Goal: Information Seeking & Learning: Learn about a topic

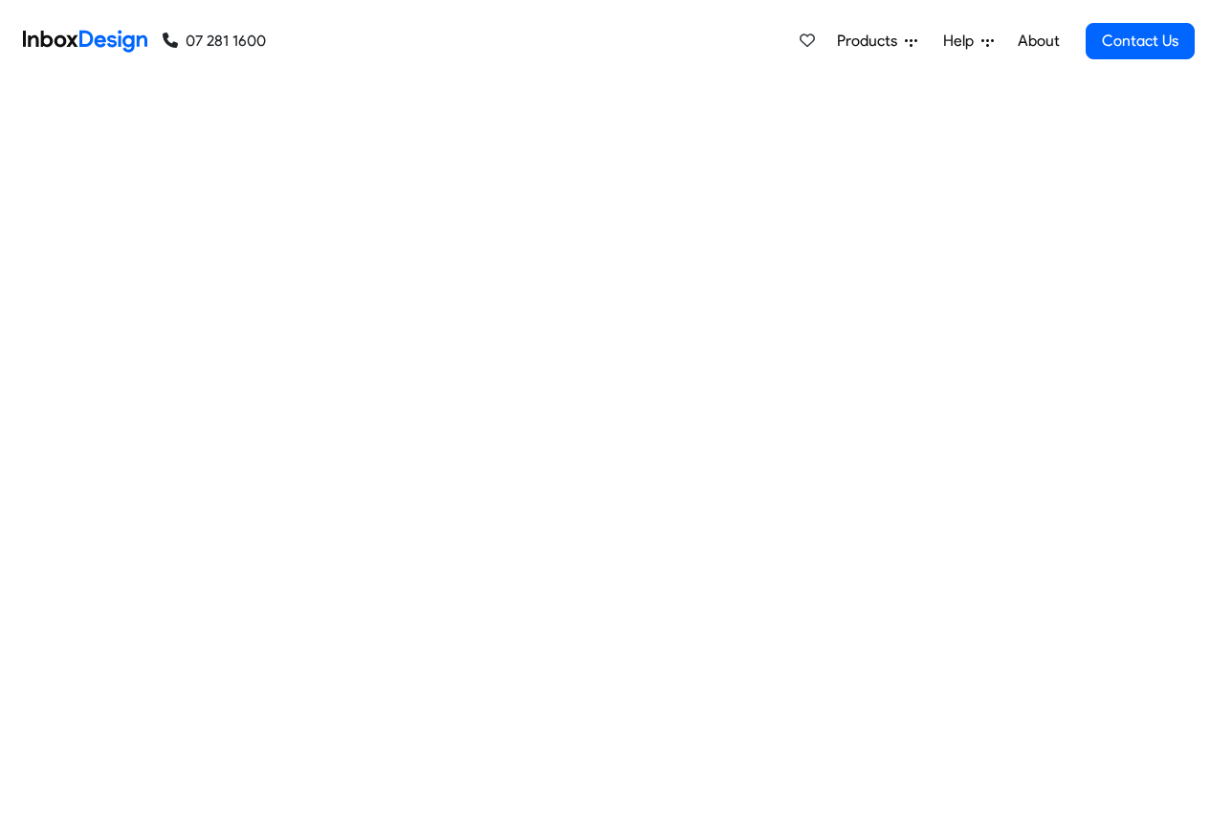
checkbox input "true"
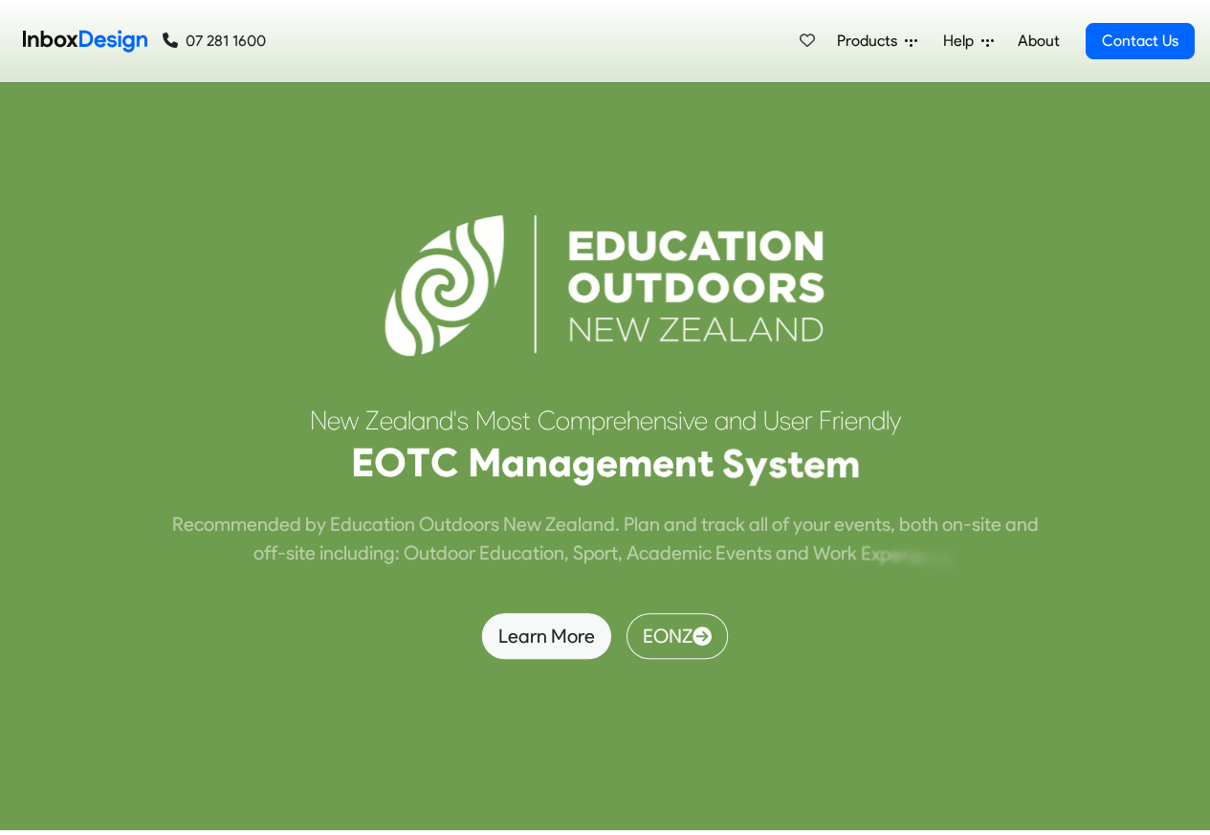
checkbox input "true"
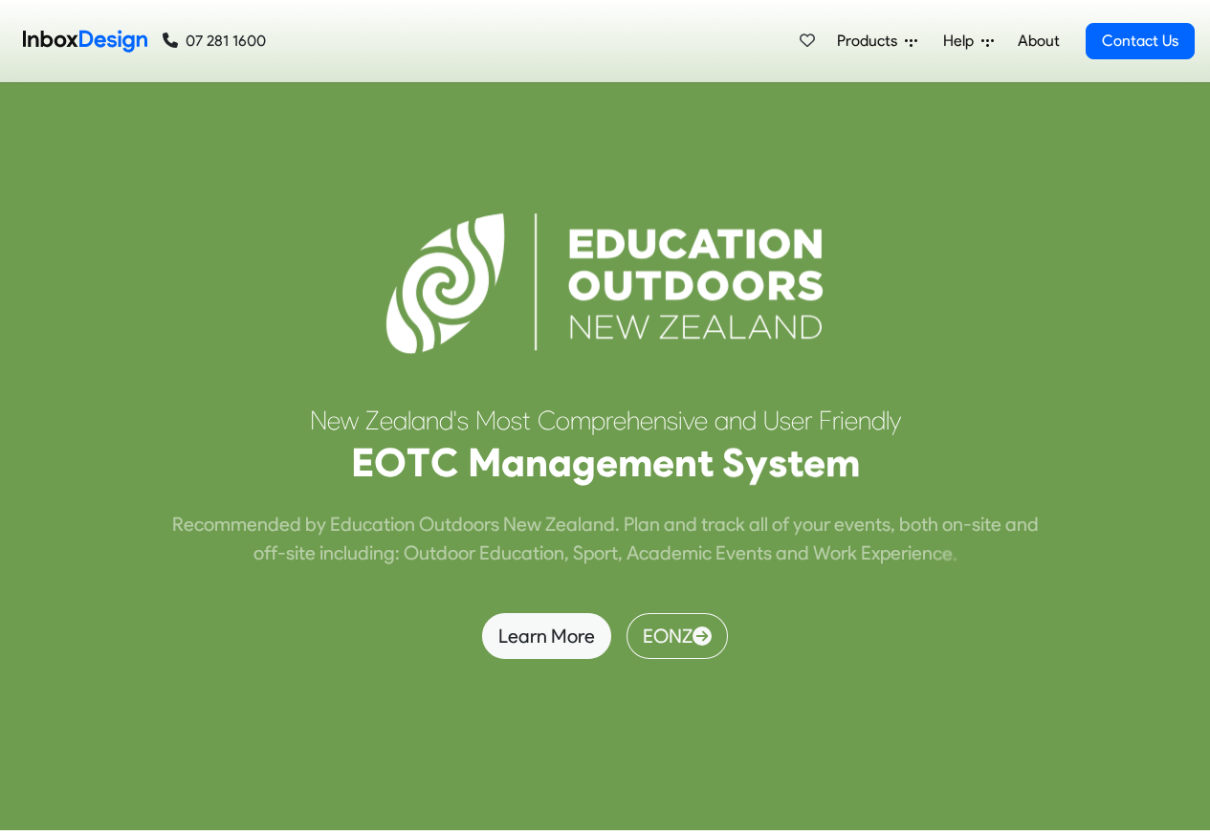
scroll to position [11421, 0]
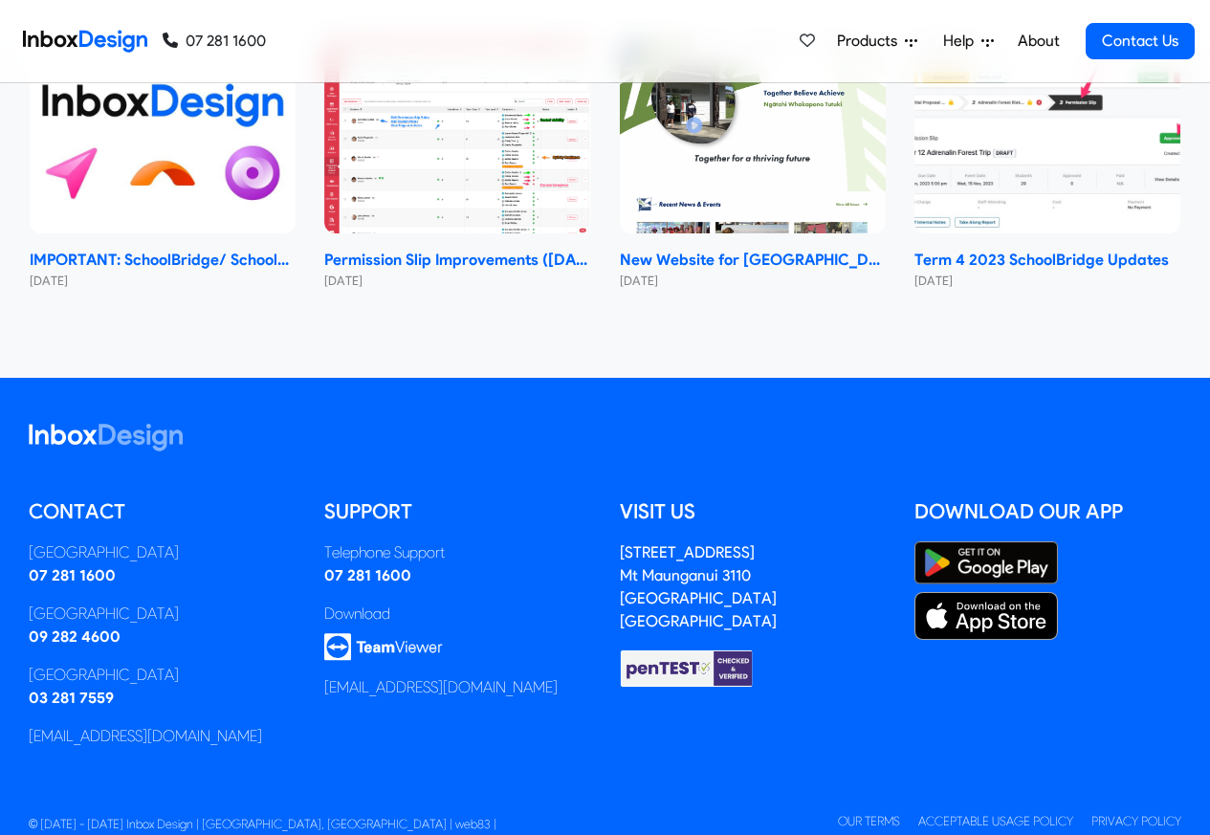
checkbox input "true"
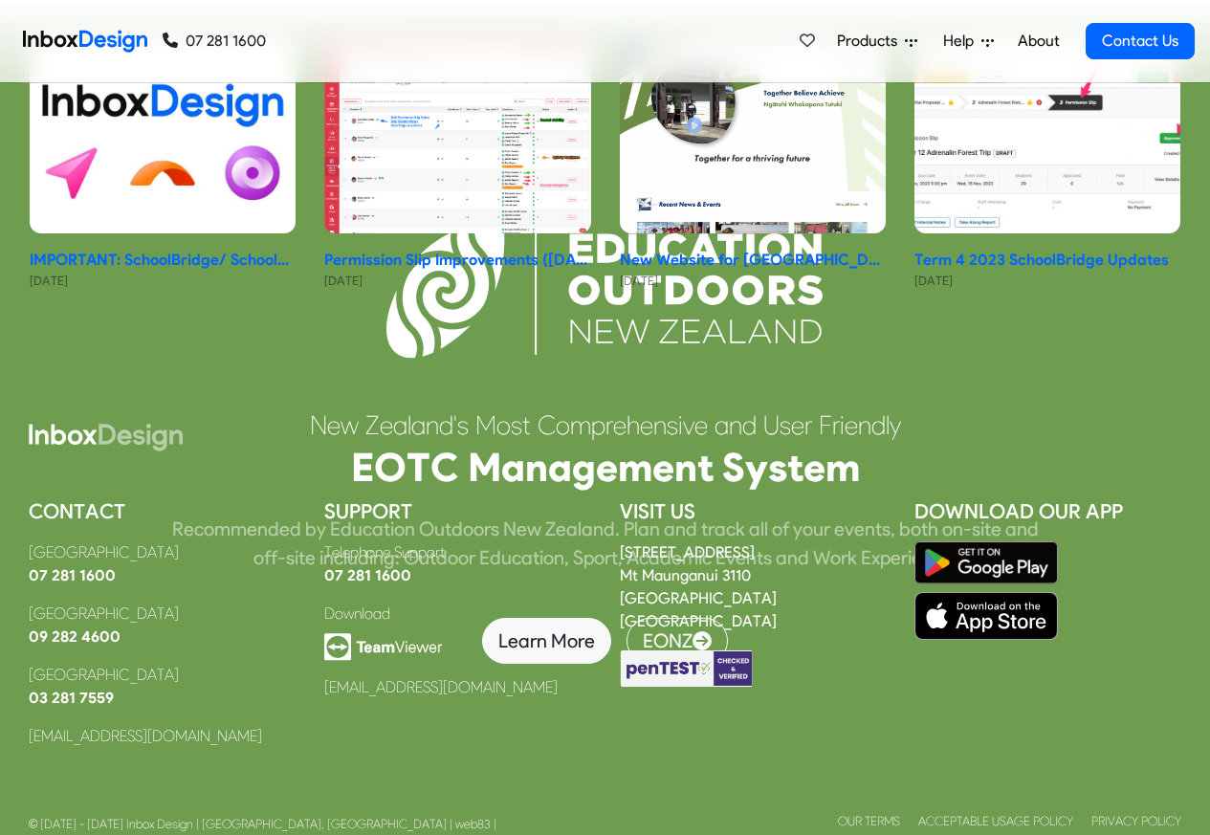
scroll to position [0, 0]
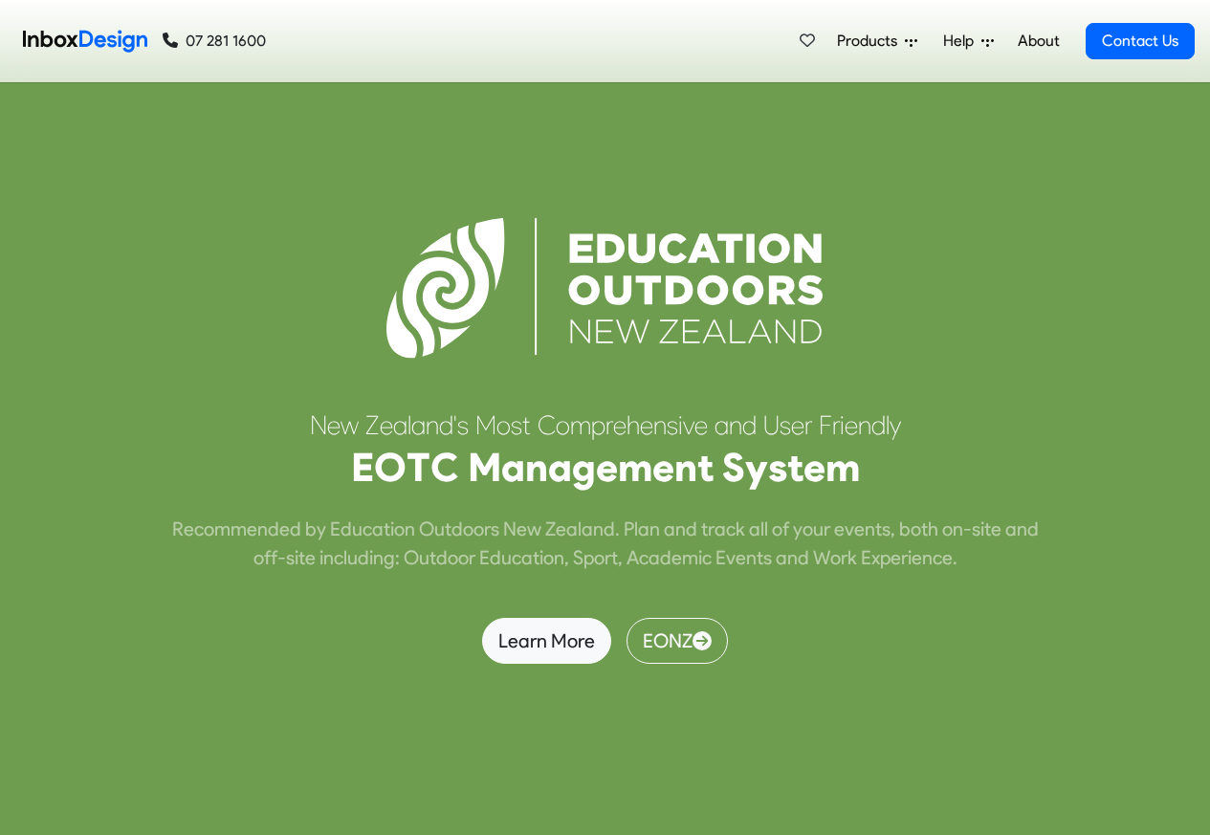
checkbox input "false"
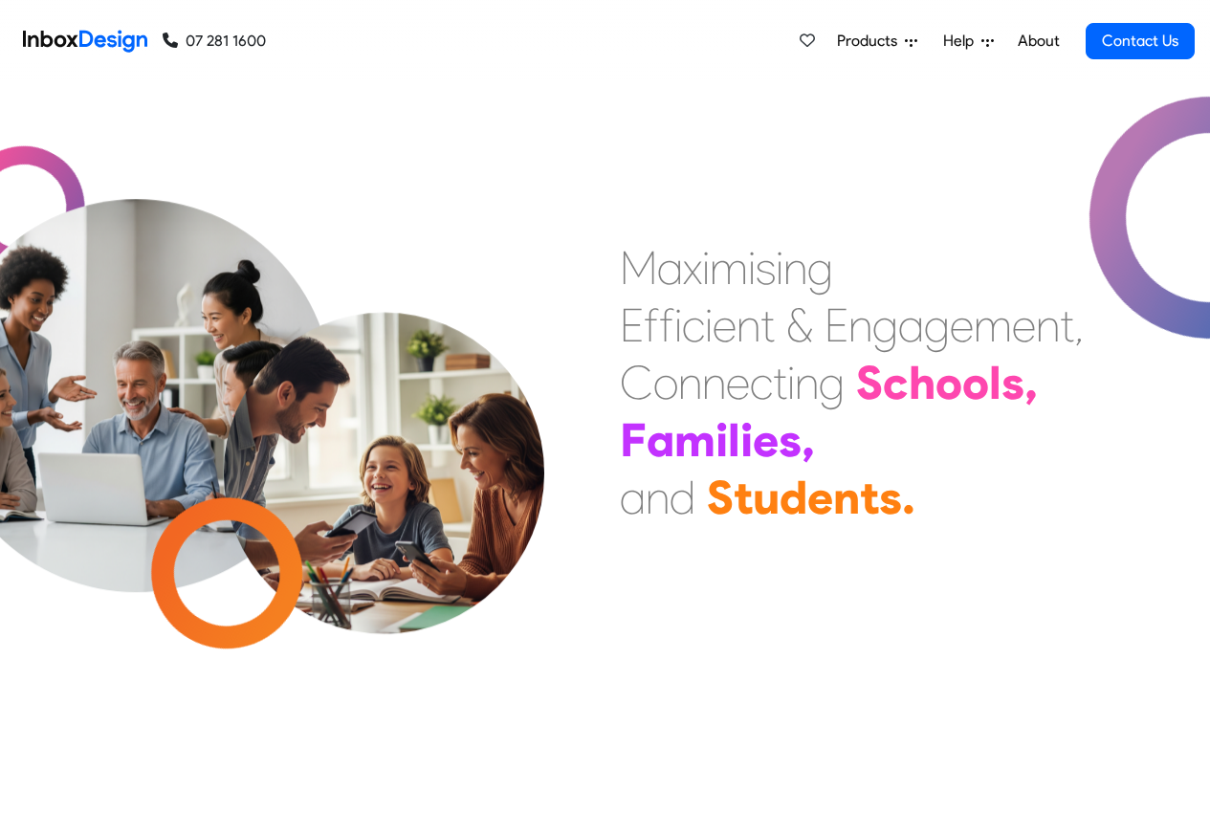
checkbox input "false"
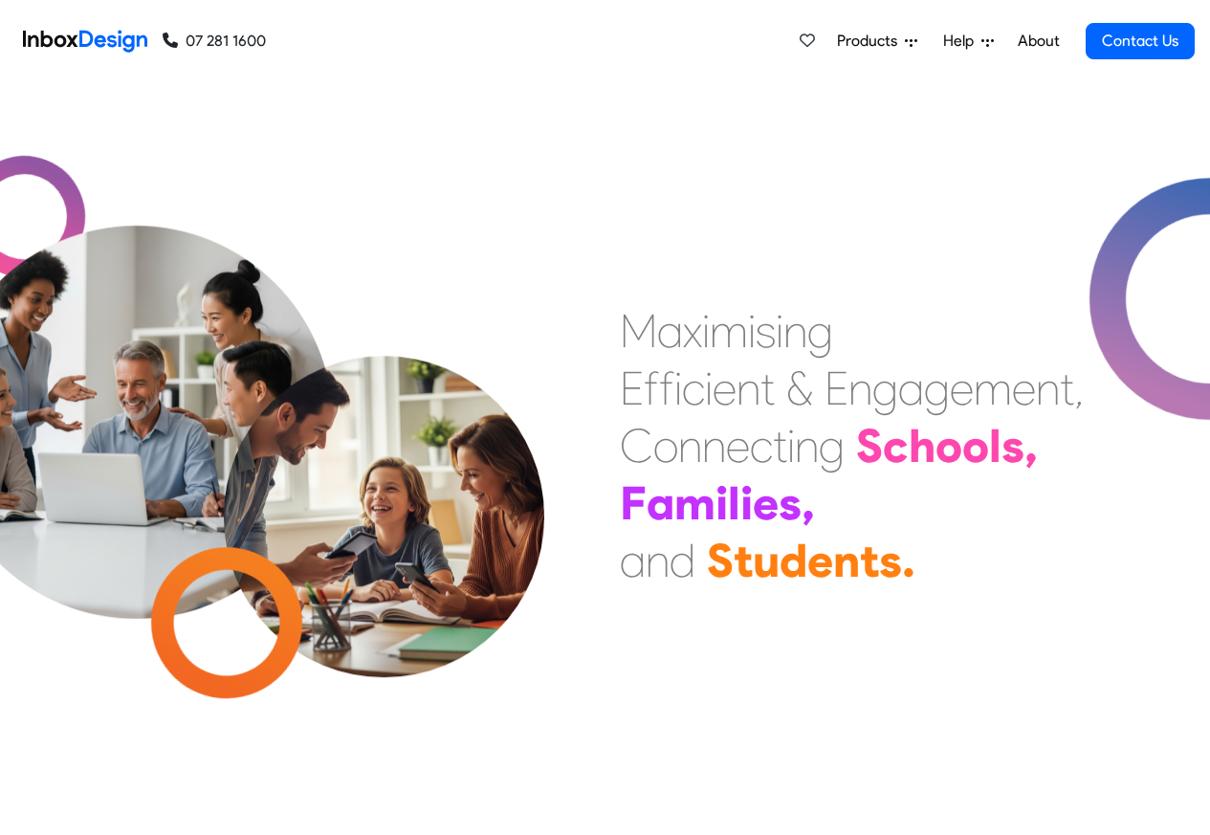
checkbox input "false"
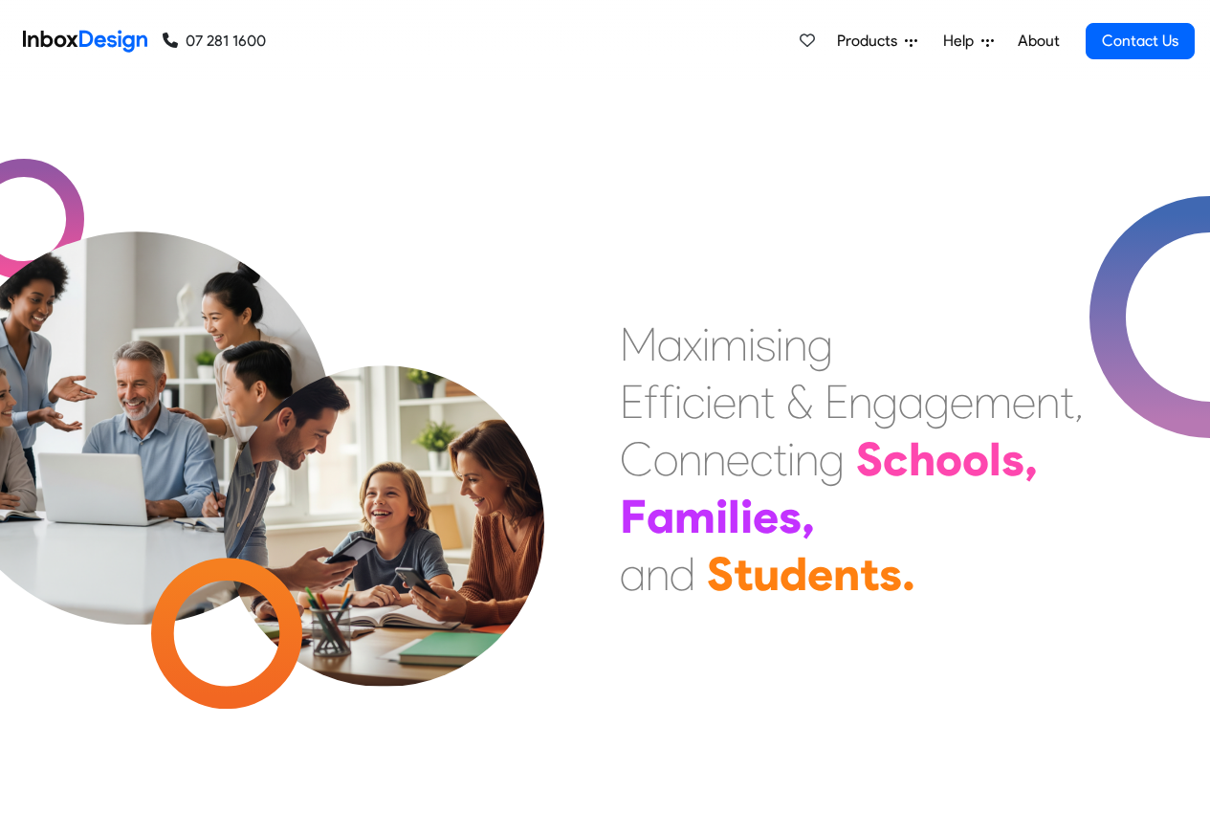
click at [1038, 42] on link "About" at bounding box center [1038, 41] width 53 height 38
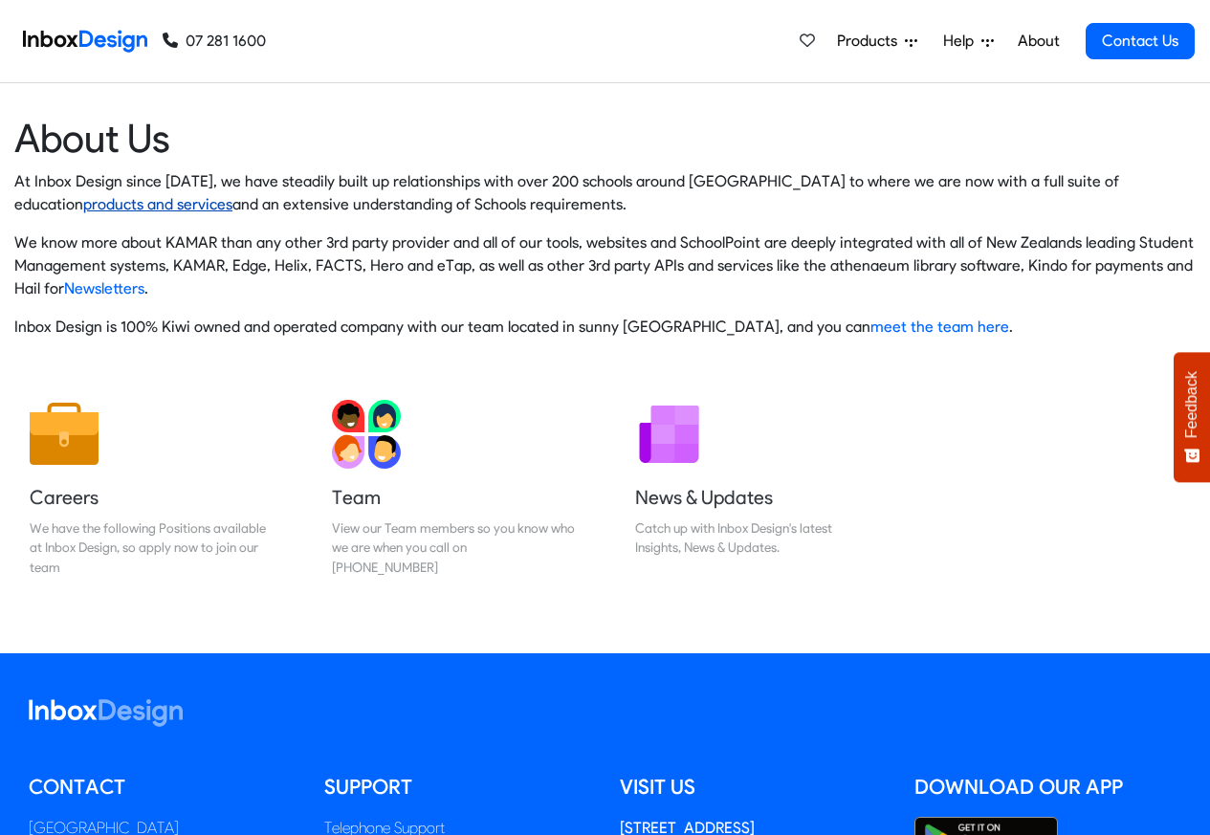
click at [83, 205] on link "products and services" at bounding box center [157, 204] width 149 height 18
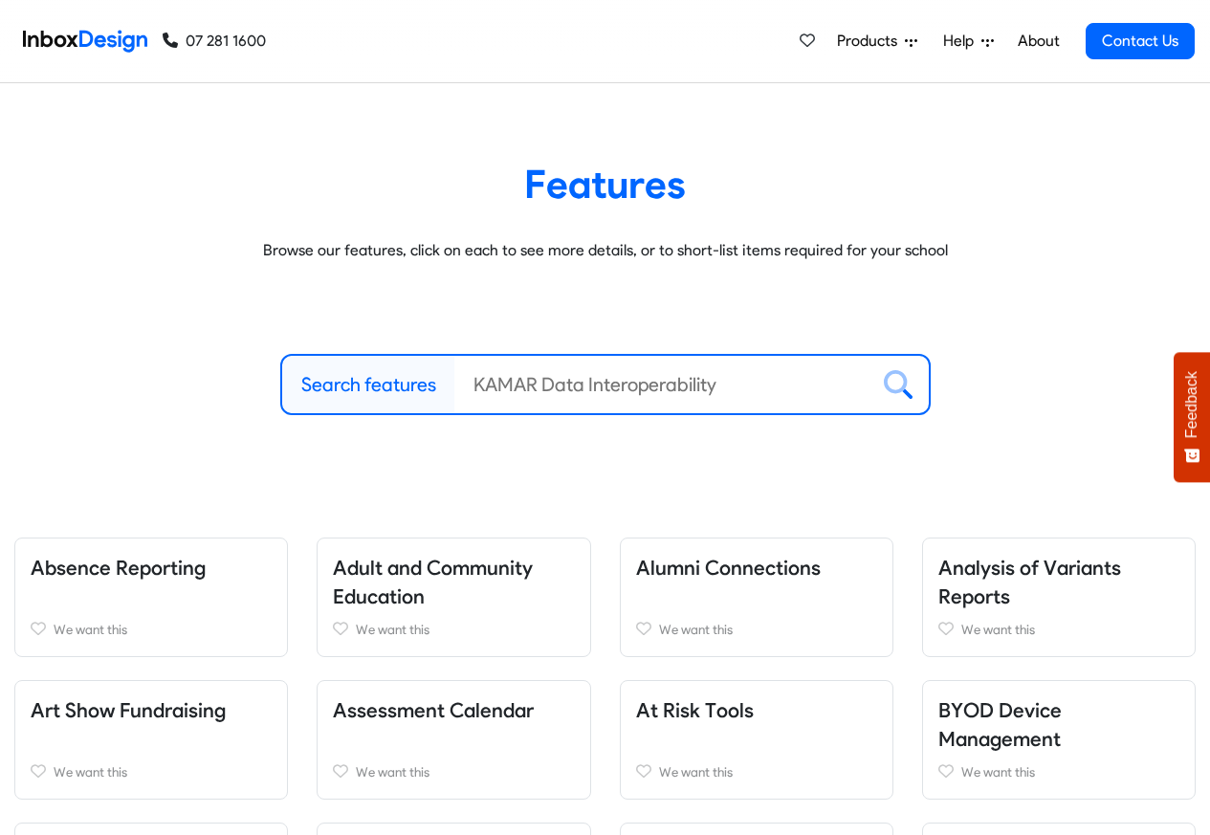
click at [925, 43] on link "Products" at bounding box center [878, 41] width 96 height 38
